Goal: Task Accomplishment & Management: Manage account settings

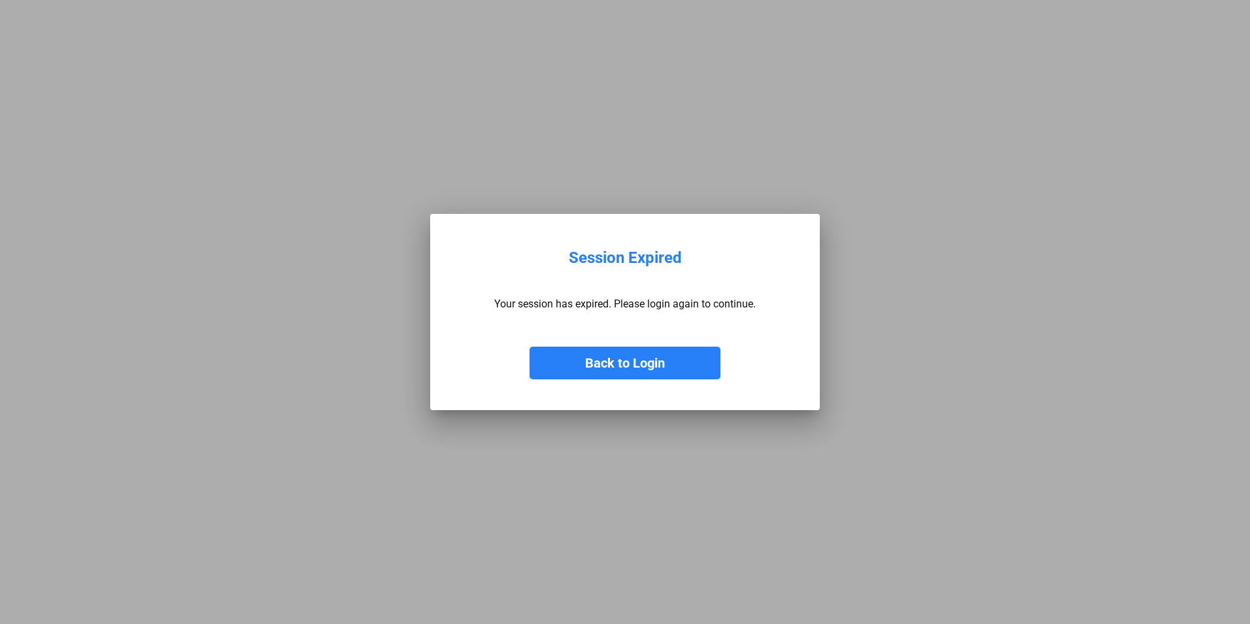
click at [605, 365] on button "Back to Login" at bounding box center [625, 363] width 191 height 33
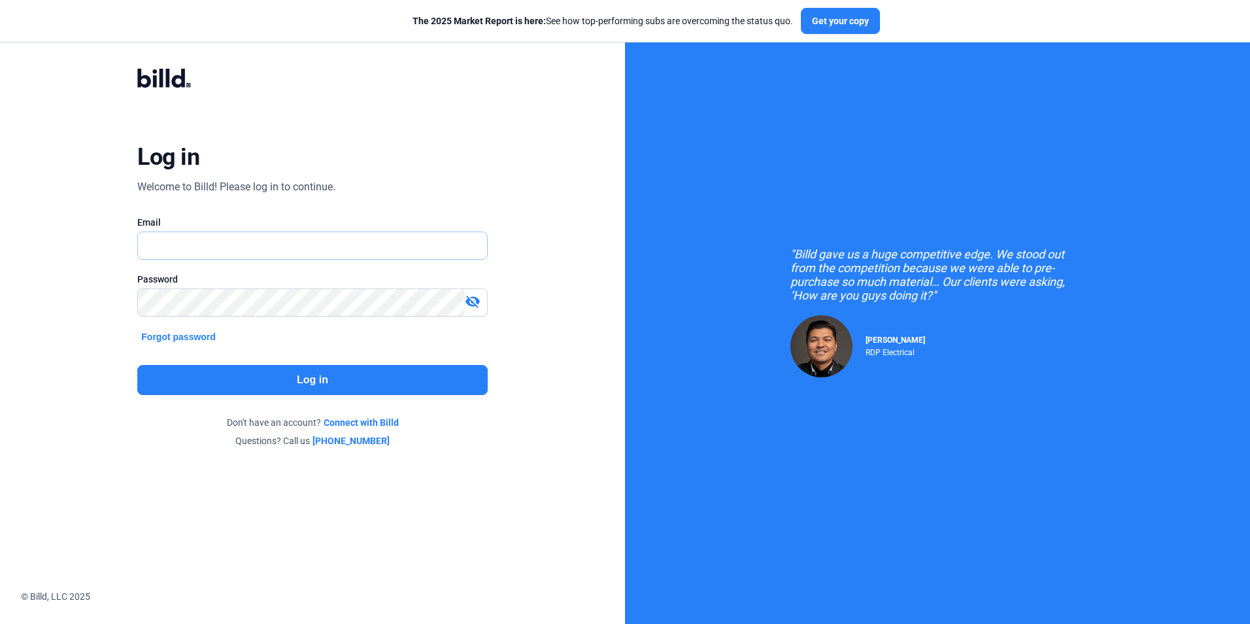
type input "[EMAIL_ADDRESS][DOMAIN_NAME]"
click at [292, 373] on button "Log in" at bounding box center [312, 380] width 350 height 30
